Goal: Transaction & Acquisition: Book appointment/travel/reservation

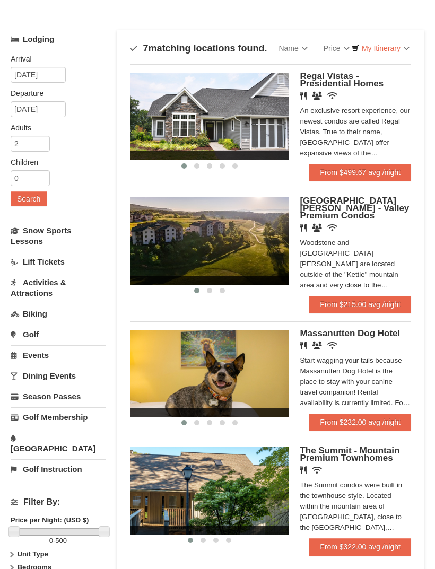
click at [69, 266] on link "Lift Tickets" at bounding box center [58, 262] width 95 height 20
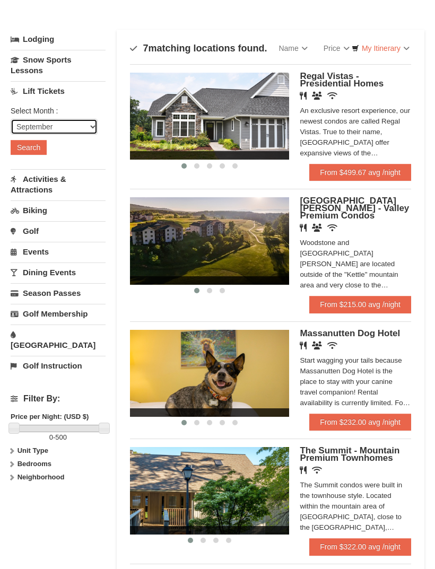
click at [85, 131] on select "September October November December January February March April May June July …" at bounding box center [54, 127] width 87 height 16
select select "10"
click at [35, 147] on button "Search" at bounding box center [29, 147] width 36 height 15
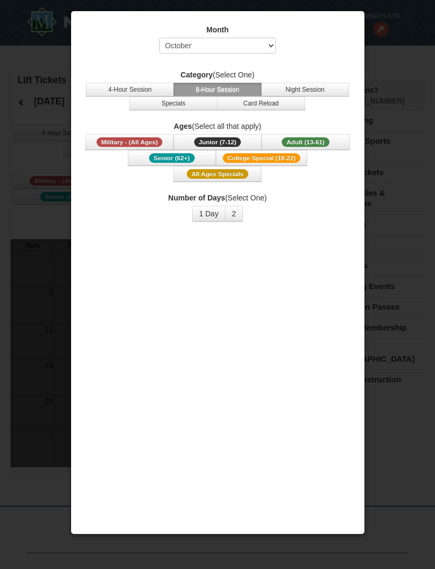
select select "10"
click at [317, 150] on button "Adult (13-61) (13 - 61)" at bounding box center [305, 142] width 88 height 16
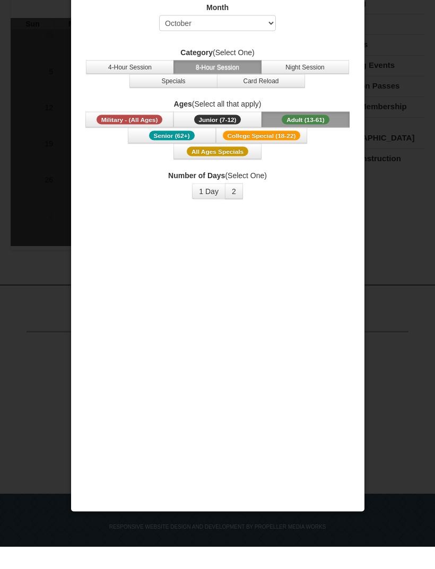
scroll to position [198, 0]
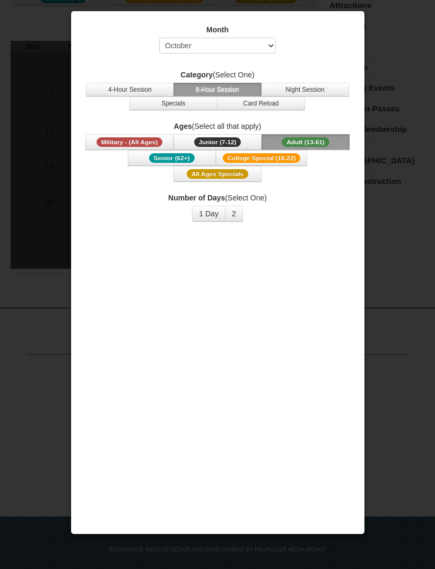
click at [49, 406] on div at bounding box center [217, 284] width 435 height 569
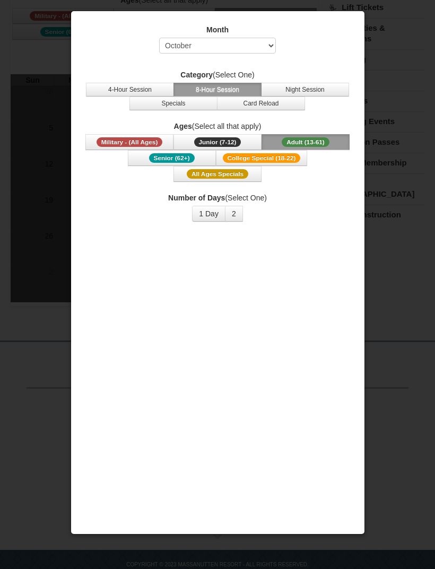
scroll to position [140, 0]
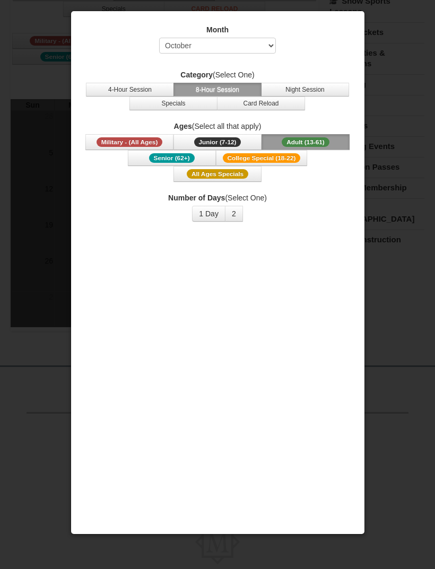
click at [321, 140] on span "Adult (13-61)" at bounding box center [306, 142] width 48 height 10
click at [232, 215] on button "2" at bounding box center [234, 214] width 18 height 16
click at [205, 218] on button "1 Day" at bounding box center [208, 214] width 33 height 16
click at [315, 144] on span "Adult (13-61)" at bounding box center [306, 142] width 48 height 10
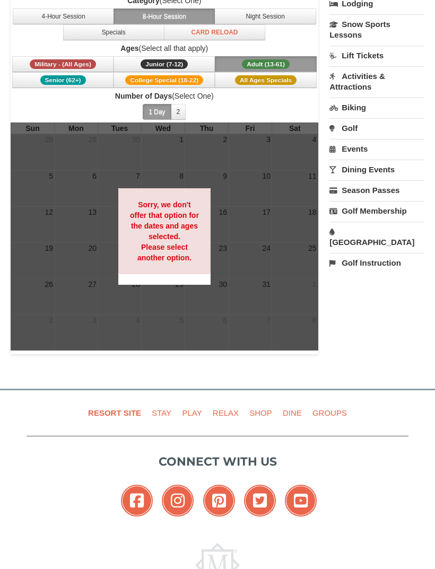
click at [174, 250] on strong "Sorry, we don't offer that option for the dates and ages selected. Please selec…" at bounding box center [164, 231] width 69 height 62
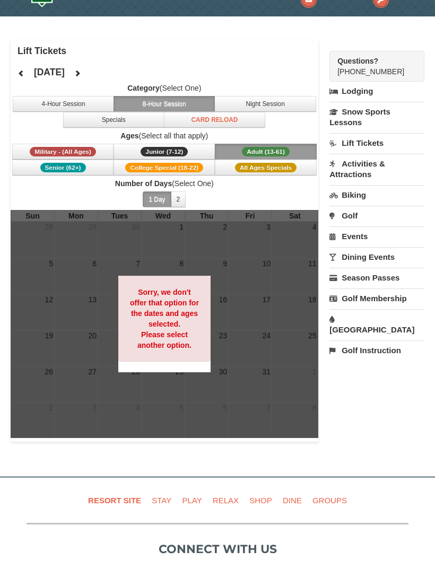
scroll to position [29, 0]
click at [266, 164] on span "All Ages Specials" at bounding box center [266, 168] width 62 height 10
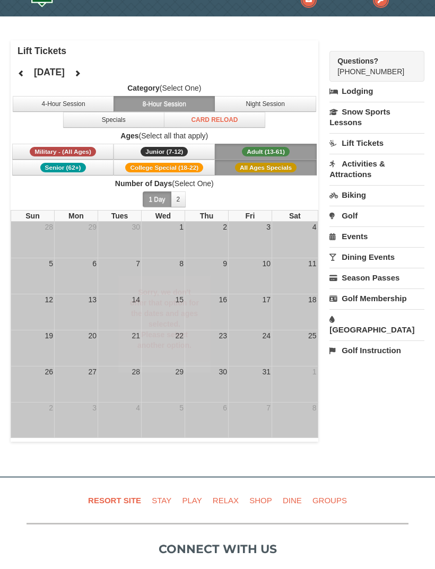
scroll to position [29, 0]
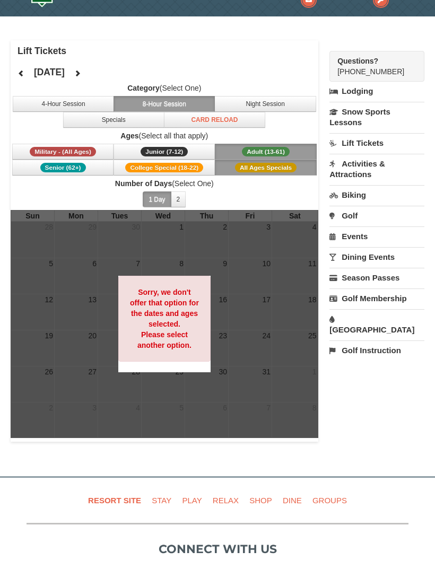
click at [176, 195] on button "2" at bounding box center [178, 199] width 15 height 16
click at [280, 144] on button "Adult (13-61) (13 - 61)" at bounding box center [265, 152] width 101 height 16
click at [271, 97] on button "Night Session" at bounding box center [264, 104] width 101 height 16
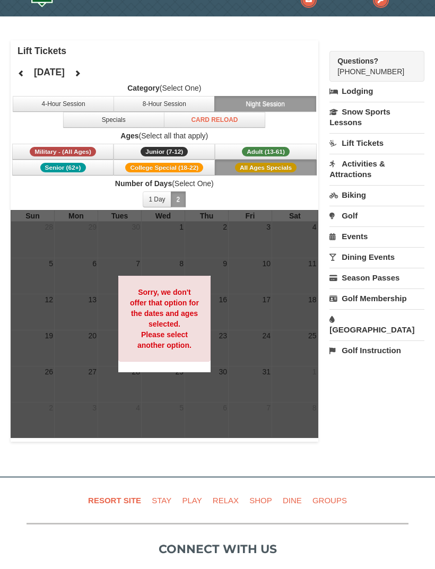
click at [124, 114] on button "Specials" at bounding box center [113, 120] width 101 height 16
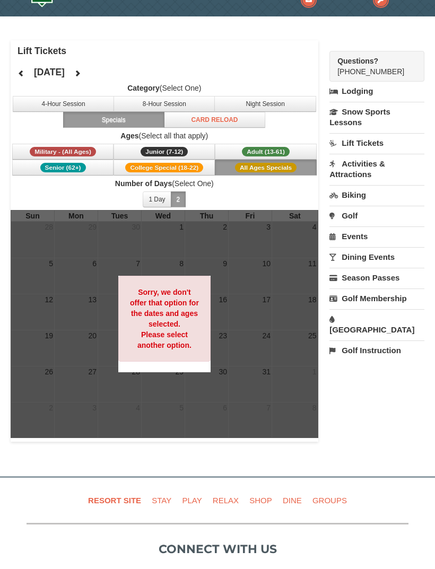
click at [69, 92] on label "Category (Select One)" at bounding box center [165, 88] width 308 height 11
click at [83, 96] on button "4-Hour Session" at bounding box center [63, 104] width 101 height 16
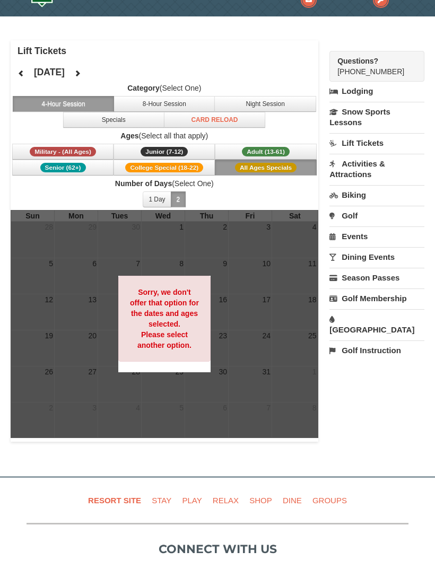
click at [367, 161] on link "Activities & Attractions" at bounding box center [376, 169] width 95 height 30
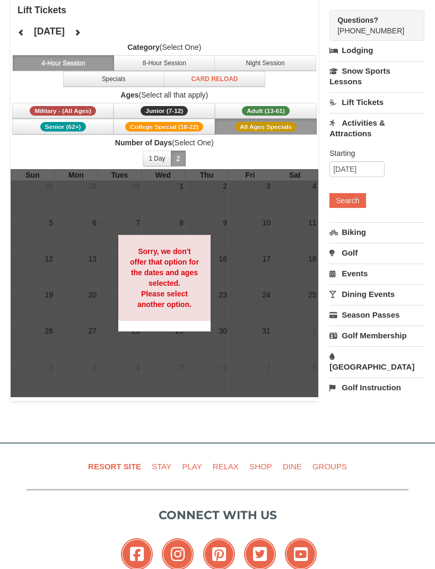
scroll to position [70, 0]
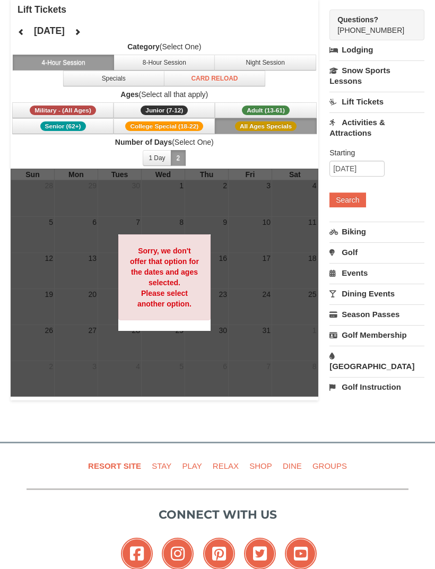
click at [380, 291] on link "Dining Events" at bounding box center [376, 294] width 95 height 20
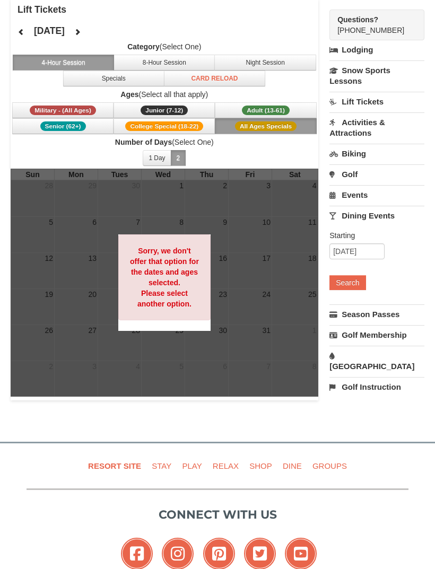
scroll to position [71, 0]
click at [370, 253] on input "09/09/2025" at bounding box center [356, 251] width 55 height 16
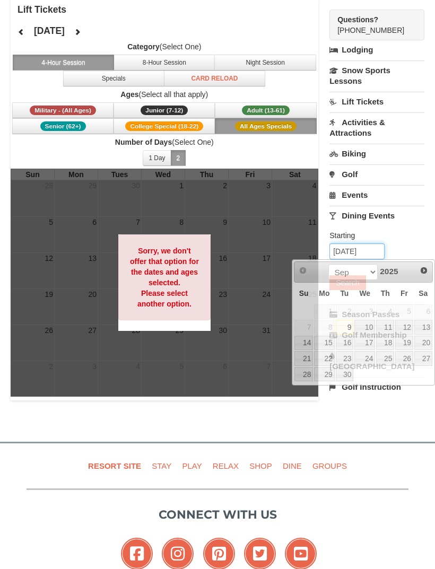
scroll to position [70, 0]
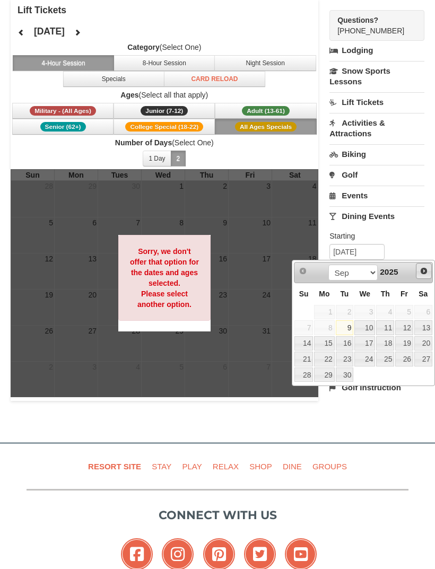
click at [419, 269] on span "Next" at bounding box center [423, 271] width 8 height 8
click at [371, 309] on link "1" at bounding box center [364, 312] width 21 height 15
type input "10/01/2025"
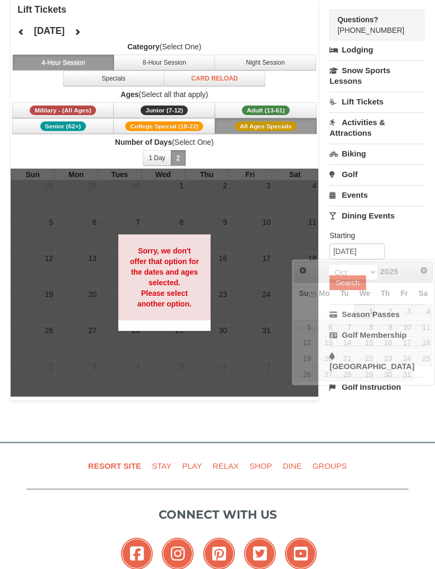
scroll to position [71, 0]
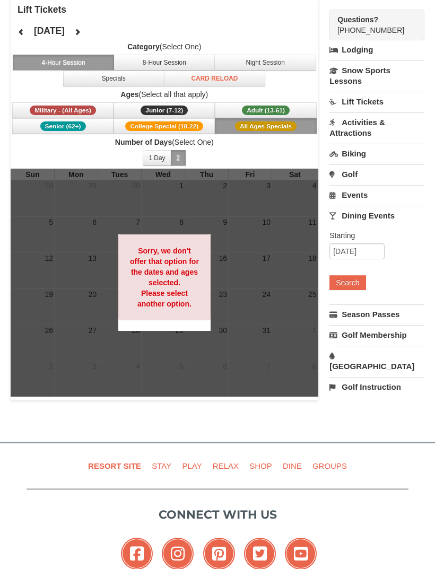
click at [354, 283] on button "Search" at bounding box center [347, 282] width 36 height 15
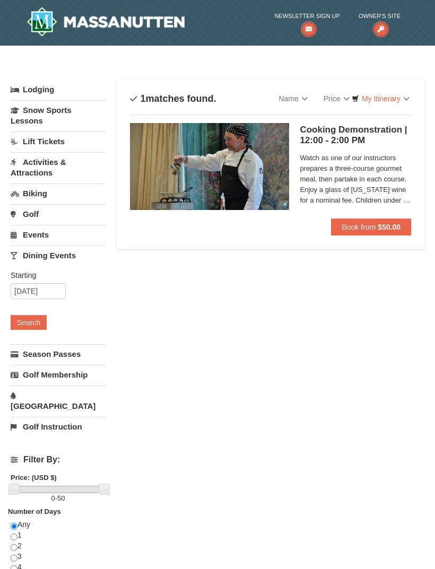
click at [300, 161] on span "Watch as one of our instructors prepares a three-course gourmet meal, then part…" at bounding box center [355, 179] width 111 height 53
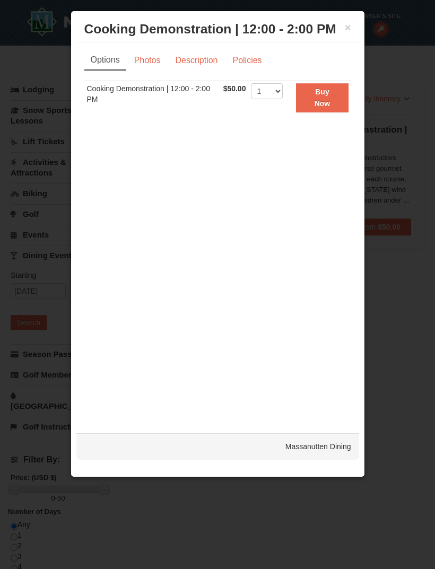
click at [160, 54] on link "Photos" at bounding box center [147, 60] width 40 height 20
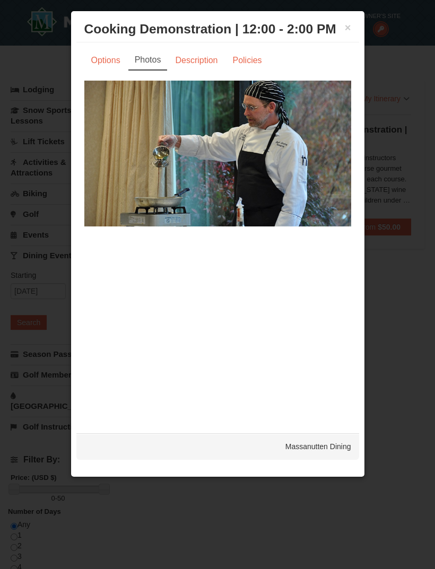
click at [185, 69] on link "Description" at bounding box center [196, 60] width 56 height 20
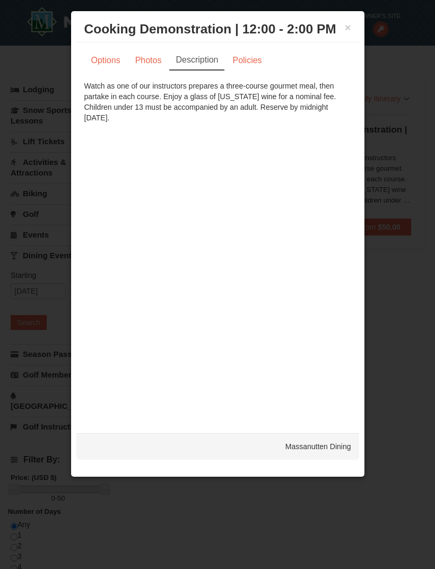
click at [242, 59] on link "Policies" at bounding box center [246, 60] width 43 height 20
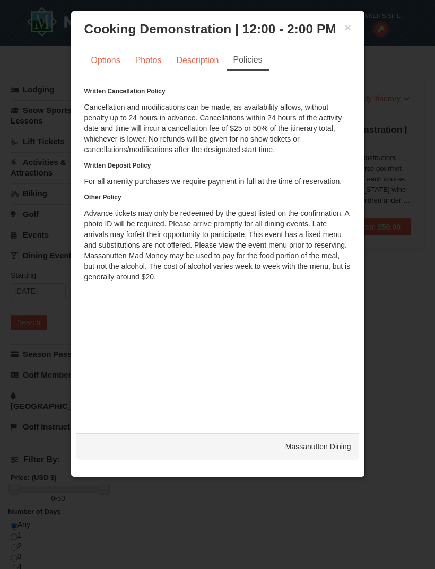
click at [340, 27] on h3 "Cooking Demonstration | 12:00 - 2:00 PM Massanutten Dining" at bounding box center [217, 29] width 267 height 16
click at [346, 22] on button "×" at bounding box center [348, 27] width 6 height 11
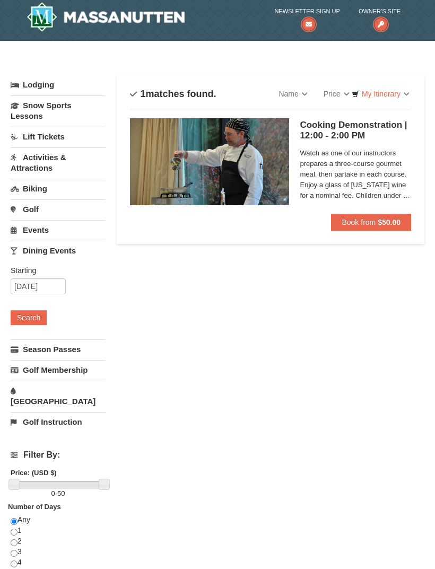
scroll to position [4, 0]
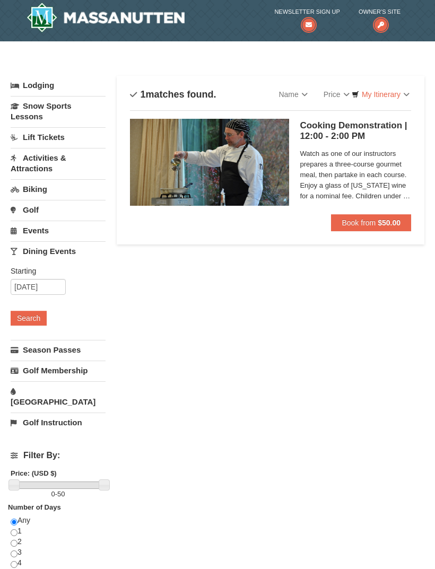
click at [72, 396] on link "[GEOGRAPHIC_DATA]" at bounding box center [58, 397] width 95 height 30
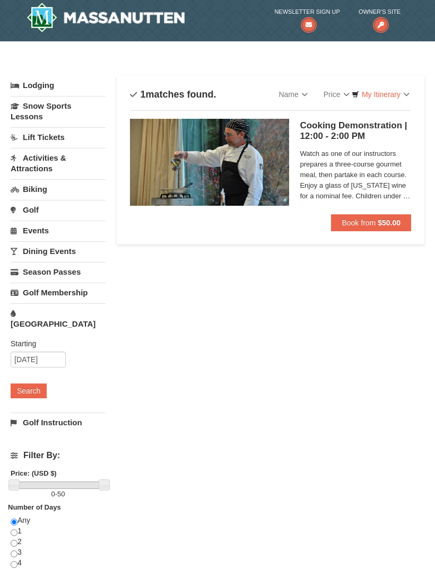
scroll to position [4, 0]
click at [32, 383] on button "Search" at bounding box center [29, 390] width 36 height 15
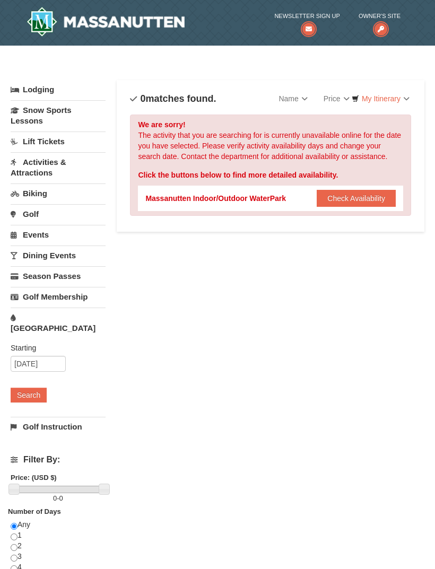
click at [352, 192] on button "Check Availability" at bounding box center [356, 198] width 79 height 17
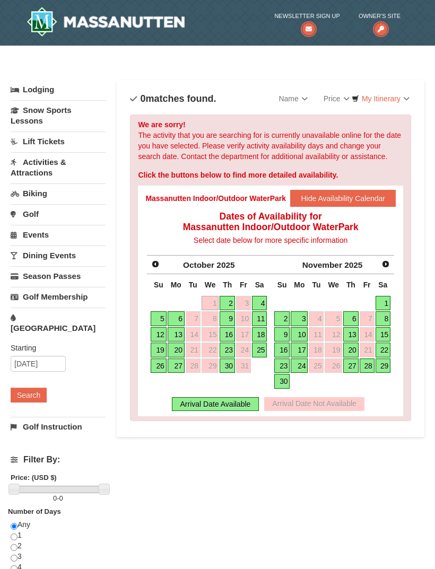
click at [227, 299] on link "2" at bounding box center [227, 303] width 15 height 15
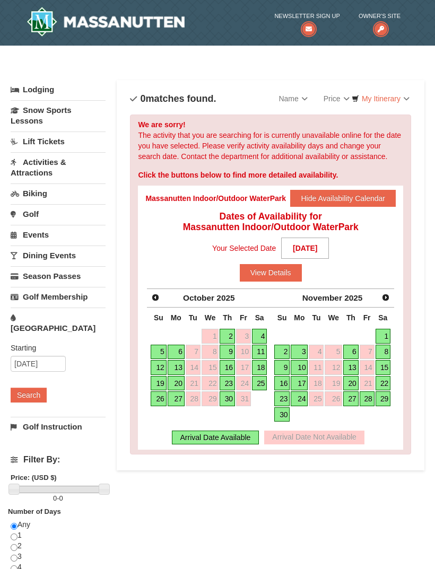
click at [255, 332] on link "4" at bounding box center [259, 336] width 15 height 15
click at [264, 331] on link "4" at bounding box center [259, 336] width 15 height 15
click at [264, 334] on link "4" at bounding box center [259, 336] width 15 height 15
click at [263, 262] on div "Your Selected Date 10/04/2025 View Details" at bounding box center [270, 256] width 250 height 49
click at [276, 268] on button "View Details" at bounding box center [271, 272] width 62 height 17
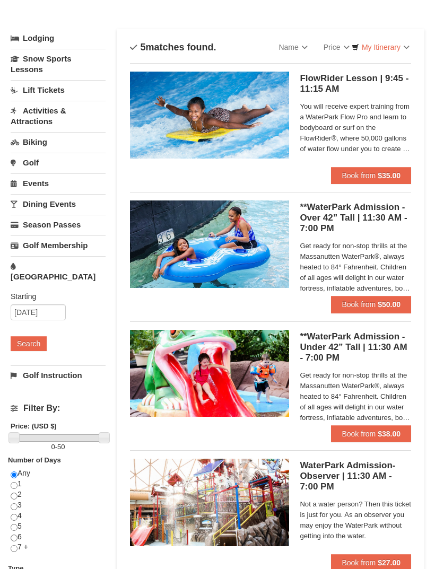
scroll to position [48, 0]
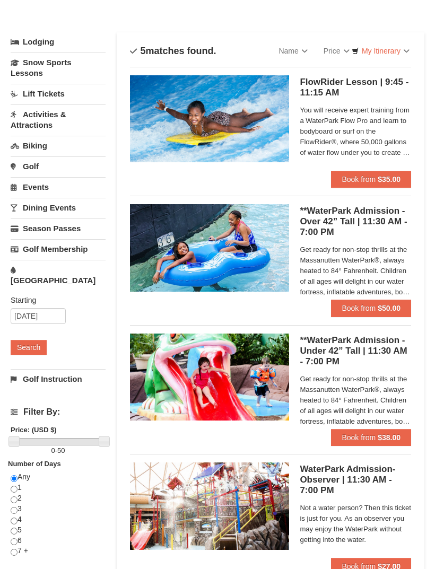
click at [365, 310] on span "Book from" at bounding box center [358, 308] width 34 height 8
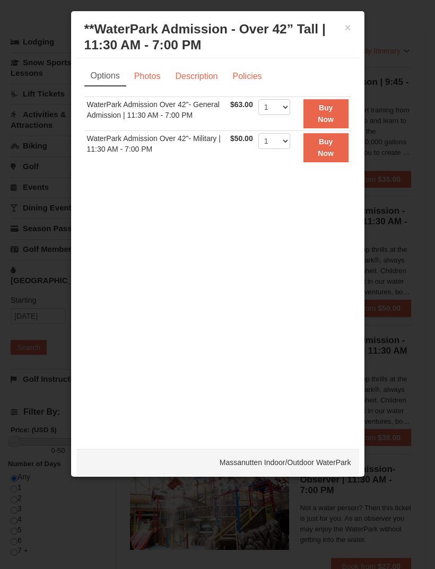
click at [150, 78] on link "Photos" at bounding box center [147, 76] width 40 height 20
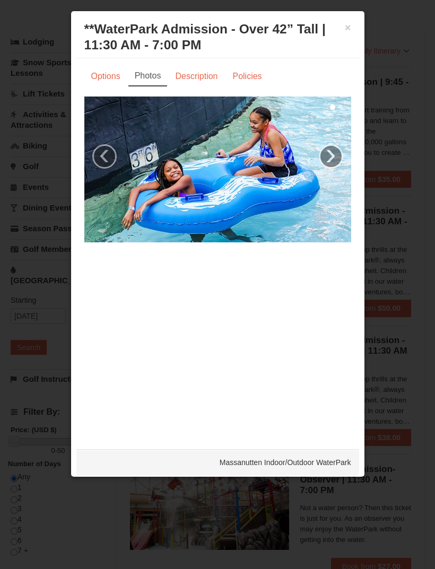
click at [177, 76] on link "Description" at bounding box center [196, 76] width 56 height 20
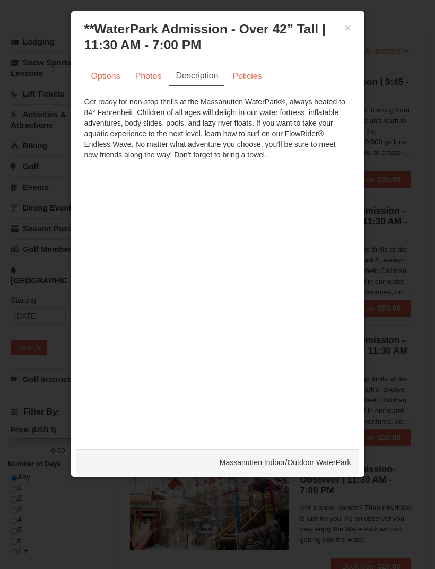
click at [254, 68] on link "Policies" at bounding box center [246, 76] width 43 height 20
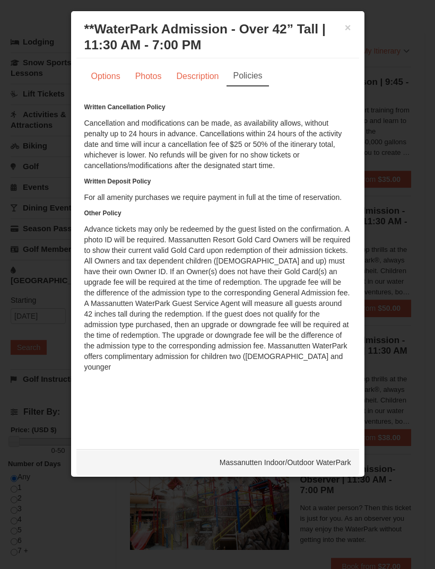
click at [347, 30] on button "×" at bounding box center [348, 27] width 6 height 11
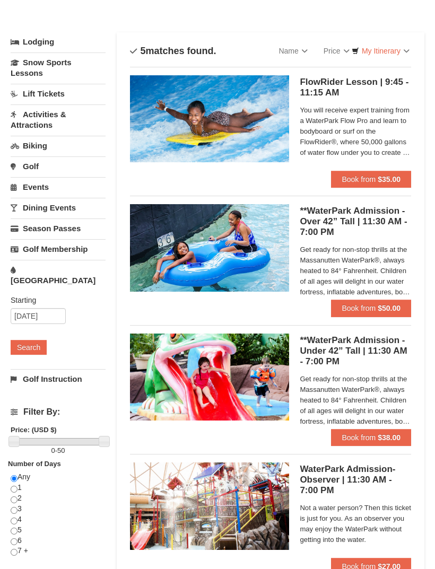
click at [37, 186] on link "Events" at bounding box center [58, 187] width 95 height 20
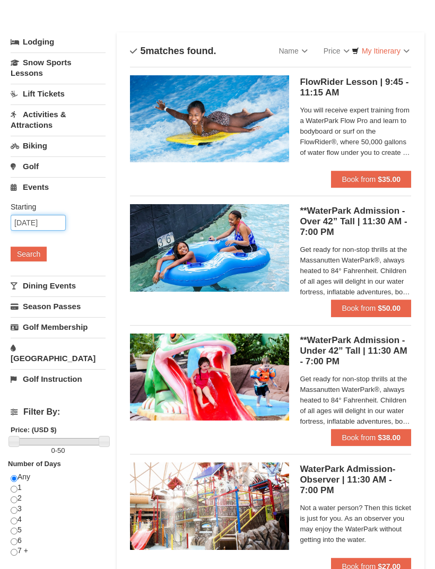
click at [37, 221] on input "[DATE]" at bounding box center [38, 223] width 55 height 16
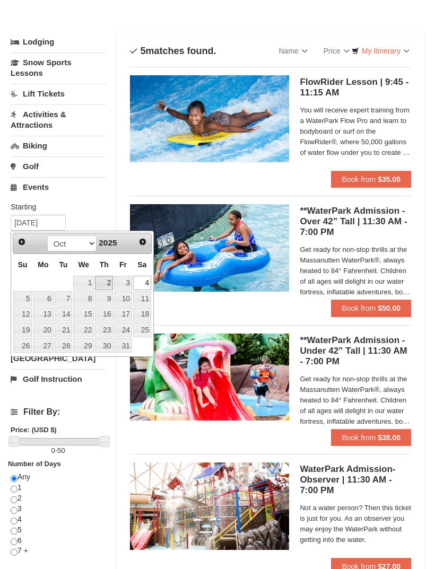
click at [104, 284] on link "2" at bounding box center [104, 283] width 18 height 15
type input "[DATE]"
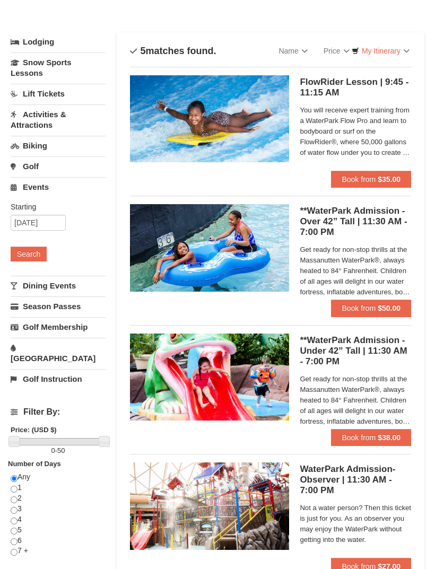
click at [31, 256] on button "Search" at bounding box center [29, 254] width 36 height 15
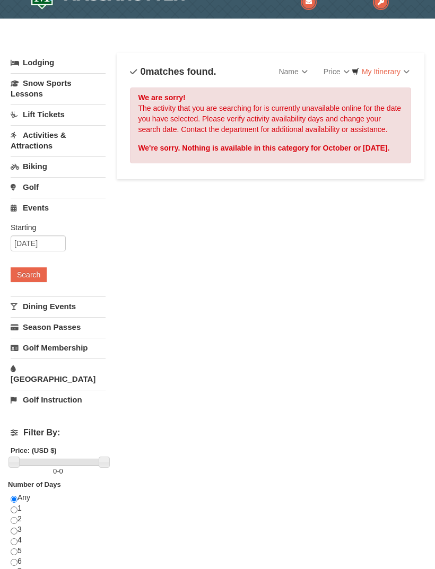
scroll to position [29, 0]
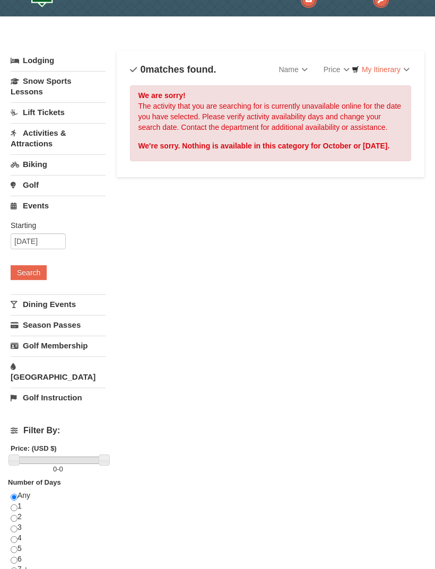
click at [24, 163] on link "Biking" at bounding box center [58, 164] width 95 height 20
click at [41, 123] on link "Activities & Attractions" at bounding box center [58, 138] width 95 height 30
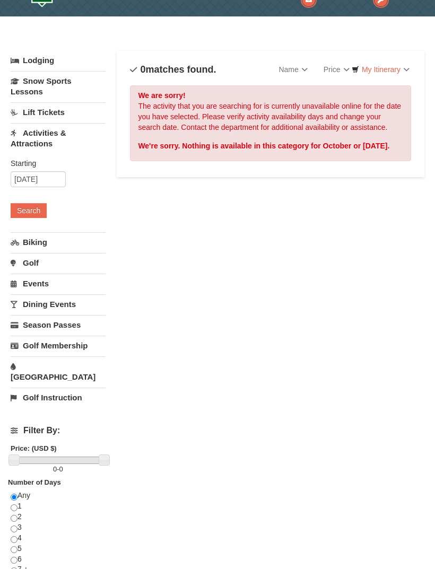
click at [33, 111] on link "Lift Tickets" at bounding box center [58, 112] width 95 height 20
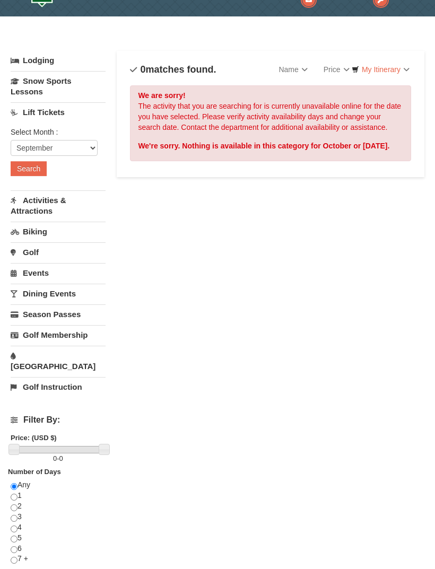
click at [30, 171] on button "Search" at bounding box center [29, 168] width 36 height 15
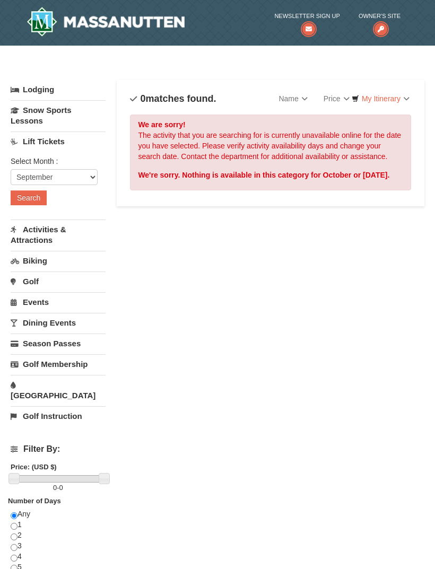
click at [41, 22] on img at bounding box center [106, 22] width 158 height 30
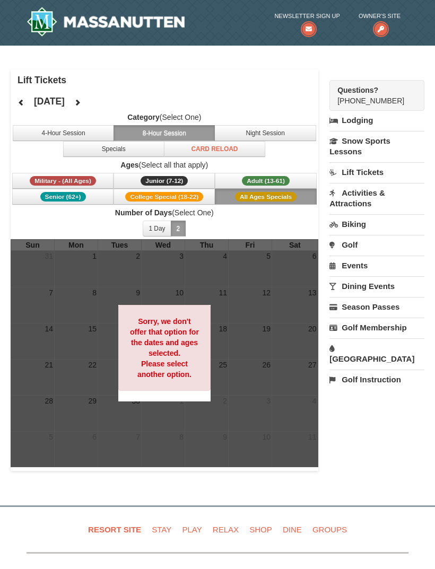
click at [198, 147] on button "Card Reload" at bounding box center [214, 149] width 101 height 16
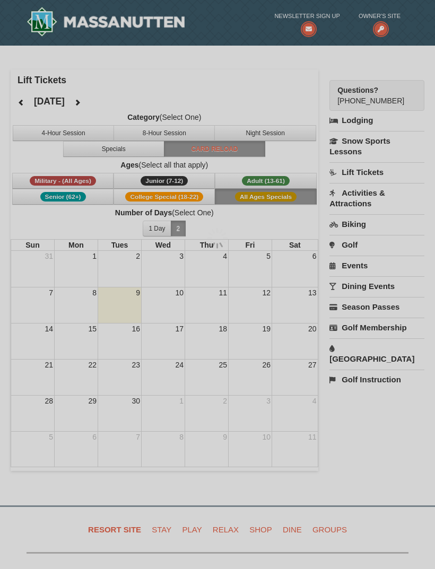
click at [197, 147] on div at bounding box center [217, 284] width 435 height 569
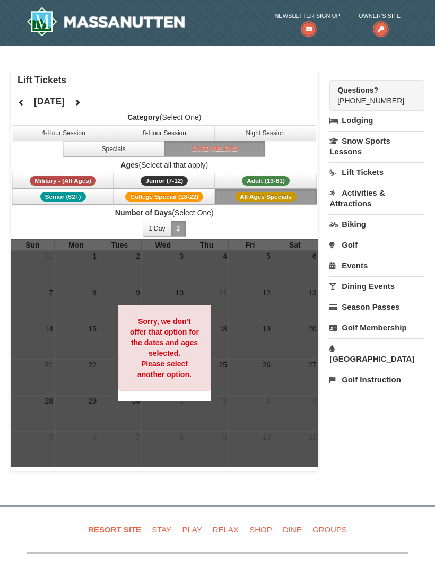
click at [116, 156] on button "Specials" at bounding box center [113, 149] width 101 height 16
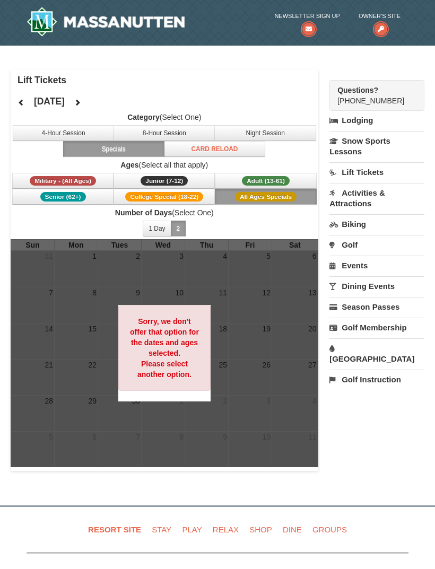
click at [379, 231] on link "Biking" at bounding box center [376, 224] width 95 height 20
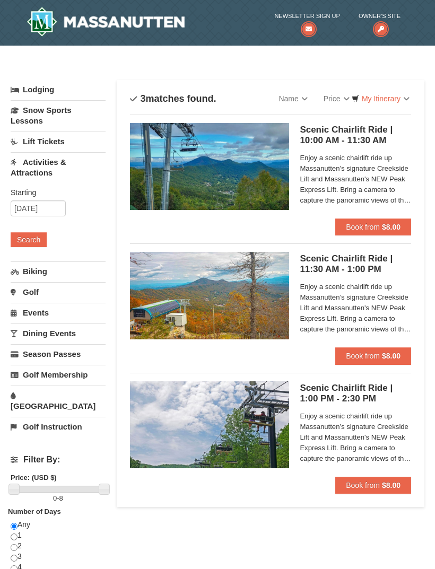
click at [365, 356] on span "Book from" at bounding box center [363, 356] width 34 height 8
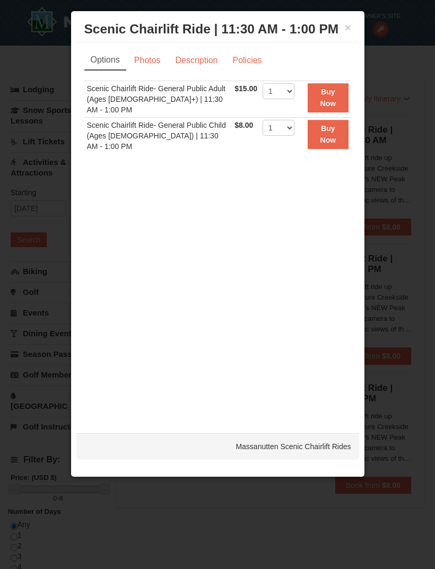
click at [148, 58] on link "Photos" at bounding box center [147, 60] width 40 height 20
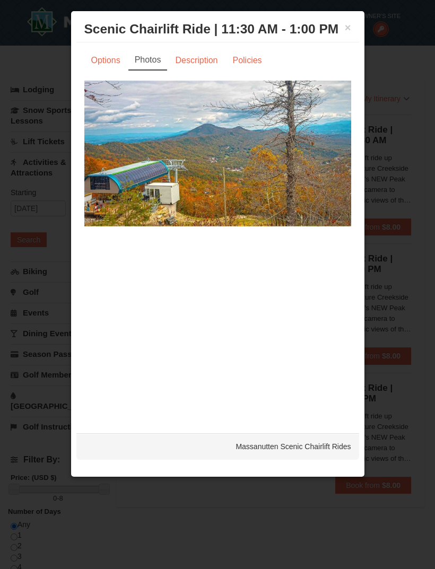
click at [191, 58] on link "Description" at bounding box center [196, 60] width 56 height 20
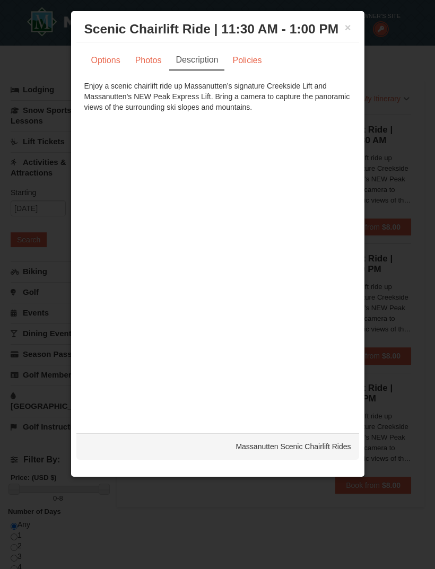
click at [245, 62] on link "Policies" at bounding box center [246, 60] width 43 height 20
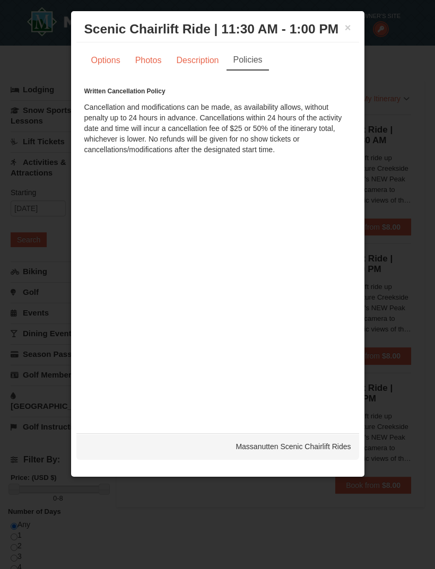
click at [345, 30] on button "×" at bounding box center [348, 27] width 6 height 11
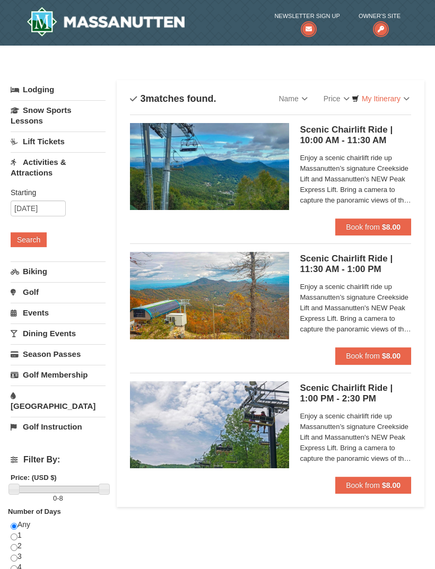
click at [355, 354] on span "Book from" at bounding box center [363, 356] width 34 height 8
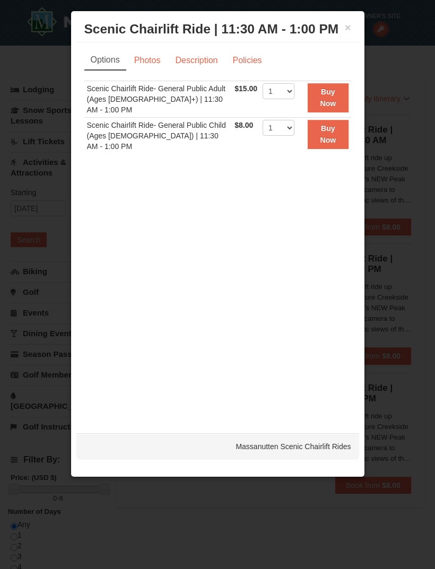
click at [195, 62] on link "Description" at bounding box center [196, 60] width 56 height 20
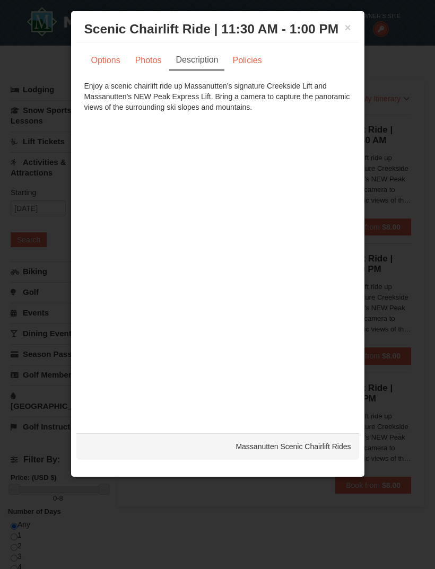
click at [245, 58] on link "Policies" at bounding box center [246, 60] width 43 height 20
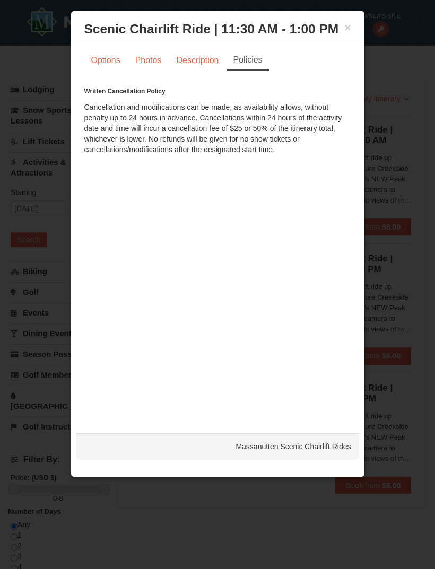
click at [350, 27] on button "×" at bounding box center [348, 27] width 6 height 11
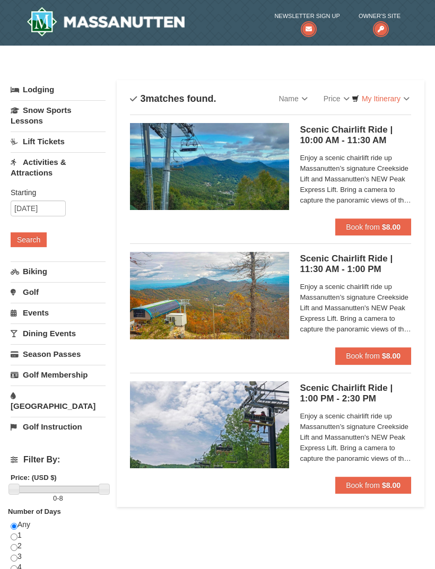
click at [38, 166] on link "Activities & Attractions" at bounding box center [58, 167] width 95 height 30
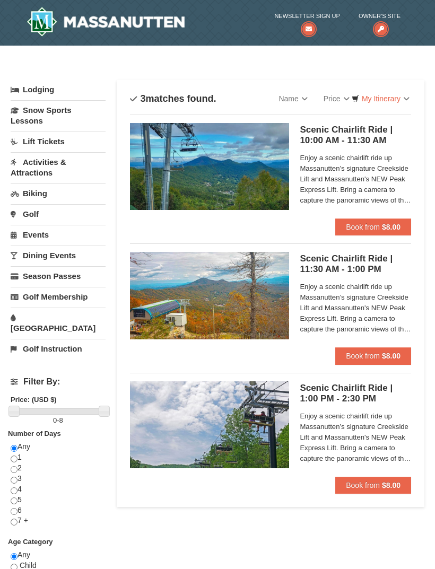
click at [43, 170] on link "Activities & Attractions" at bounding box center [58, 167] width 95 height 30
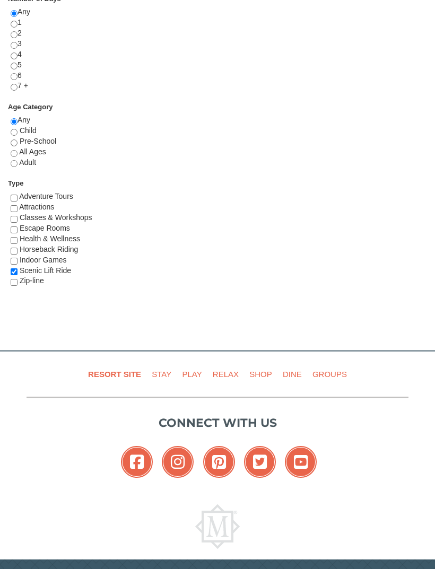
scroll to position [515, 0]
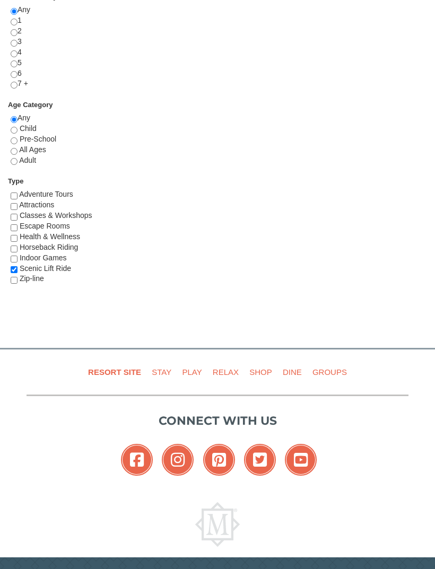
click at [185, 369] on link "Play" at bounding box center [192, 372] width 28 height 24
